Goal: Find specific page/section: Find specific page/section

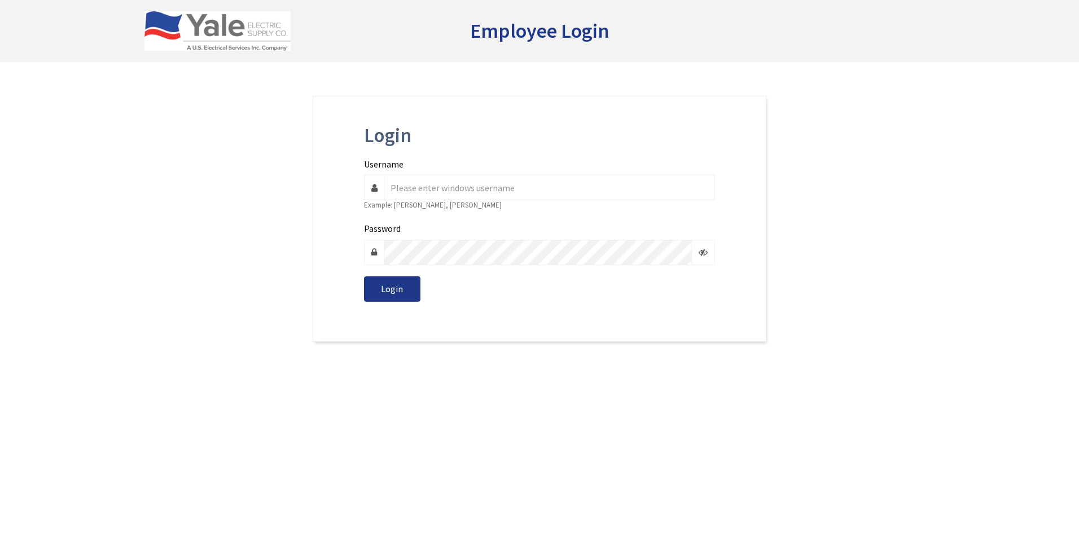
type input "rbrugnoli"
click at [464, 280] on div "Login" at bounding box center [539, 289] width 351 height 25
click at [388, 296] on button "Login" at bounding box center [392, 289] width 56 height 25
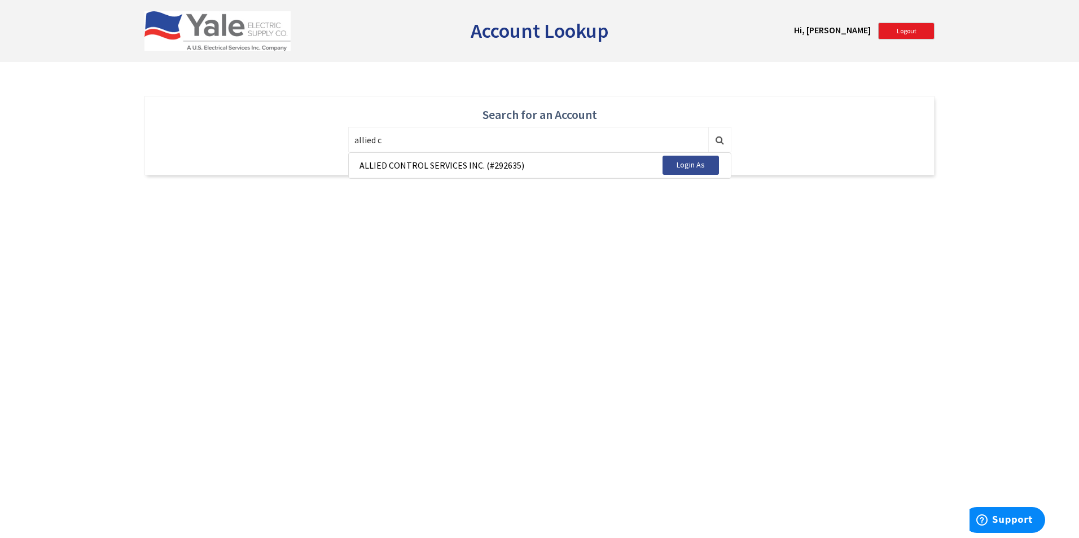
click at [696, 162] on span "Login As" at bounding box center [691, 165] width 28 height 10
type input "292635"
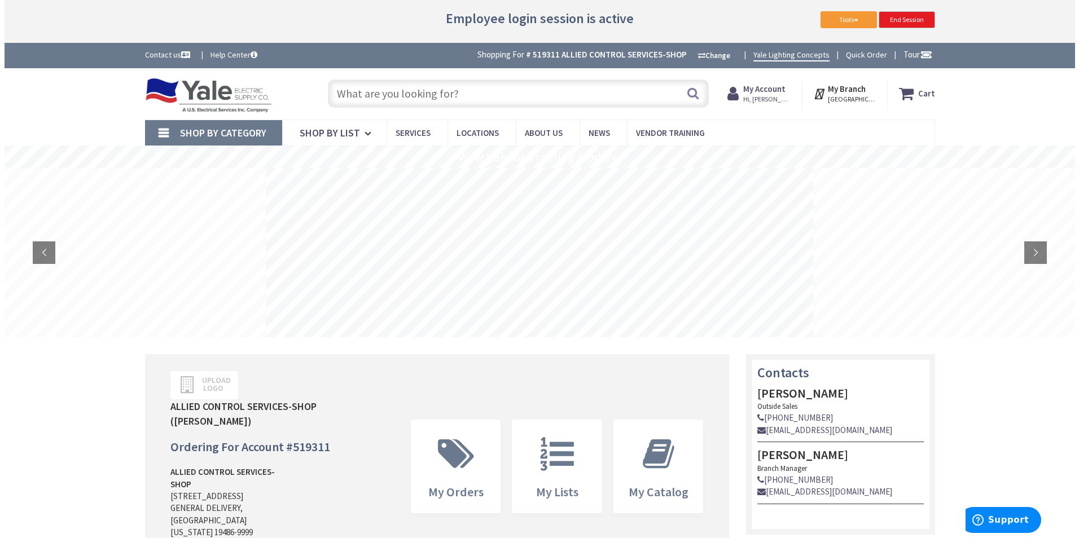
scroll to position [87, 0]
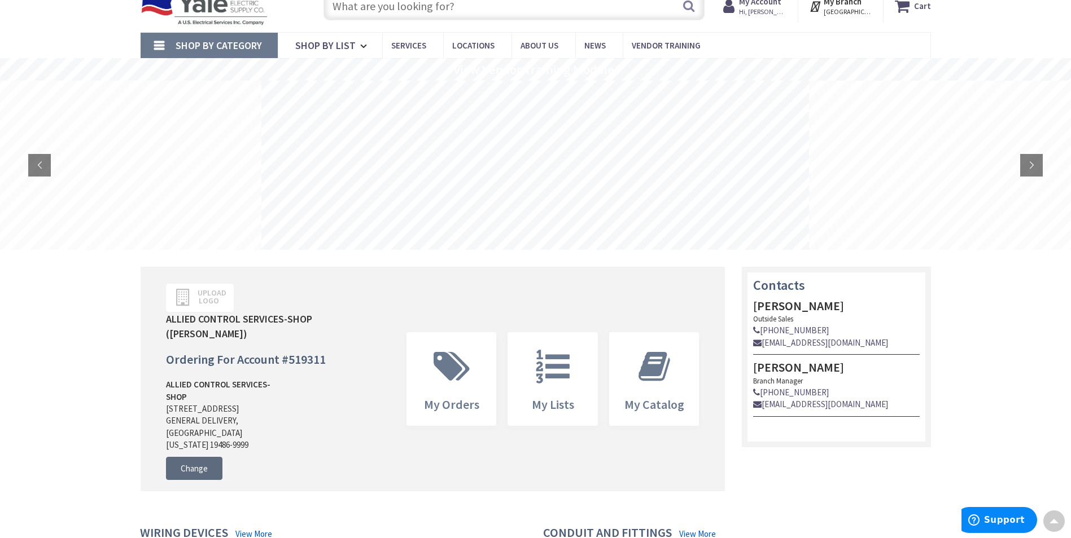
click at [200, 466] on link "Change" at bounding box center [194, 469] width 56 height 24
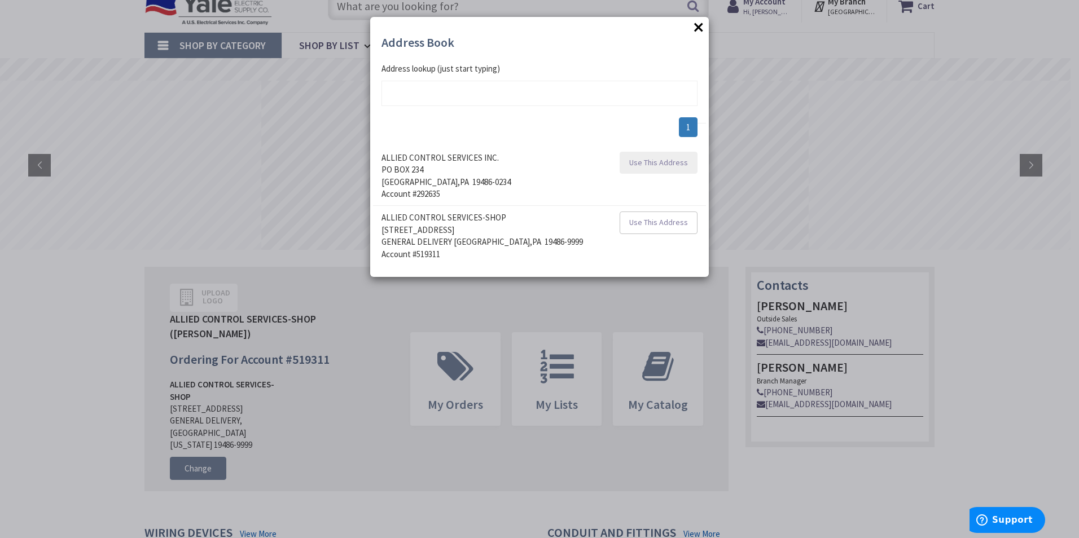
click at [639, 158] on span "Use This Address" at bounding box center [658, 162] width 59 height 10
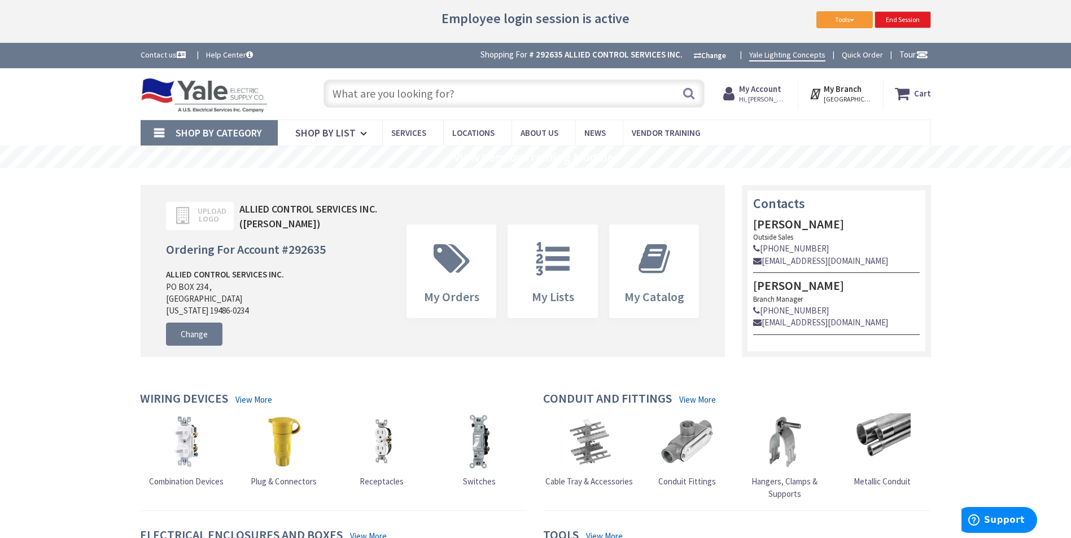
drag, startPoint x: 166, startPoint y: 313, endPoint x: 266, endPoint y: 332, distance: 101.2
click at [266, 317] on div "ALLIED CONTROL SERVICES INC. PO BOX 234 , WEST POINT Pennsylvania 19486-0234" at bounding box center [227, 293] width 122 height 49
drag, startPoint x: 266, startPoint y: 332, endPoint x: 355, endPoint y: 326, distance: 89.3
click at [355, 326] on div "ALLIED CONTROL SERVICES INC. PO BOX 234 , WEST POINT Pennsylvania 19486-0234 Ch…" at bounding box center [272, 307] width 212 height 77
click at [187, 347] on link "Change" at bounding box center [194, 335] width 56 height 24
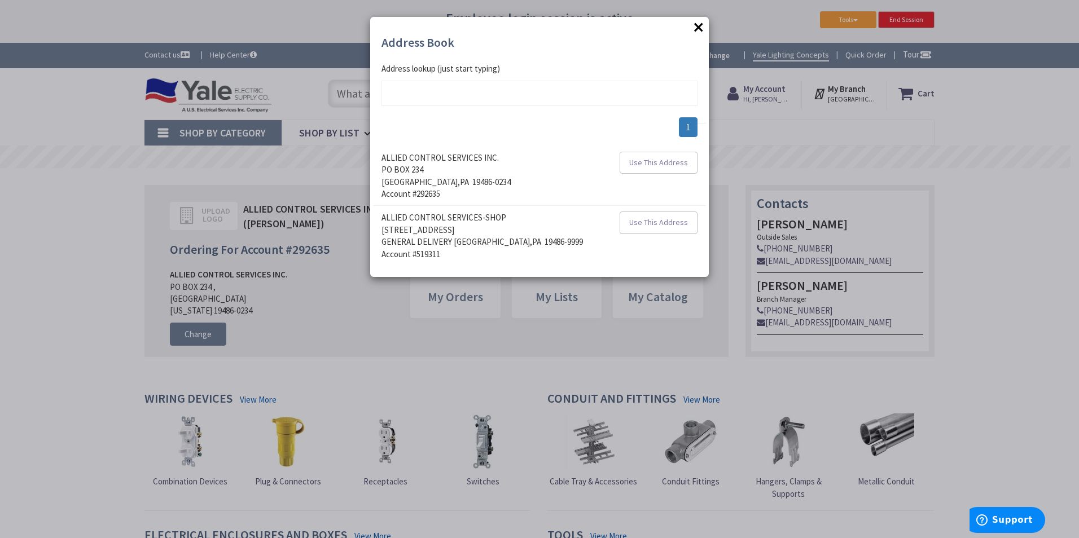
click at [370, 347] on div "× Address Book addrlookuperror Address lookup (just start typing) 1 ALLIED CONT…" at bounding box center [539, 269] width 1079 height 538
